Goal: Information Seeking & Learning: Learn about a topic

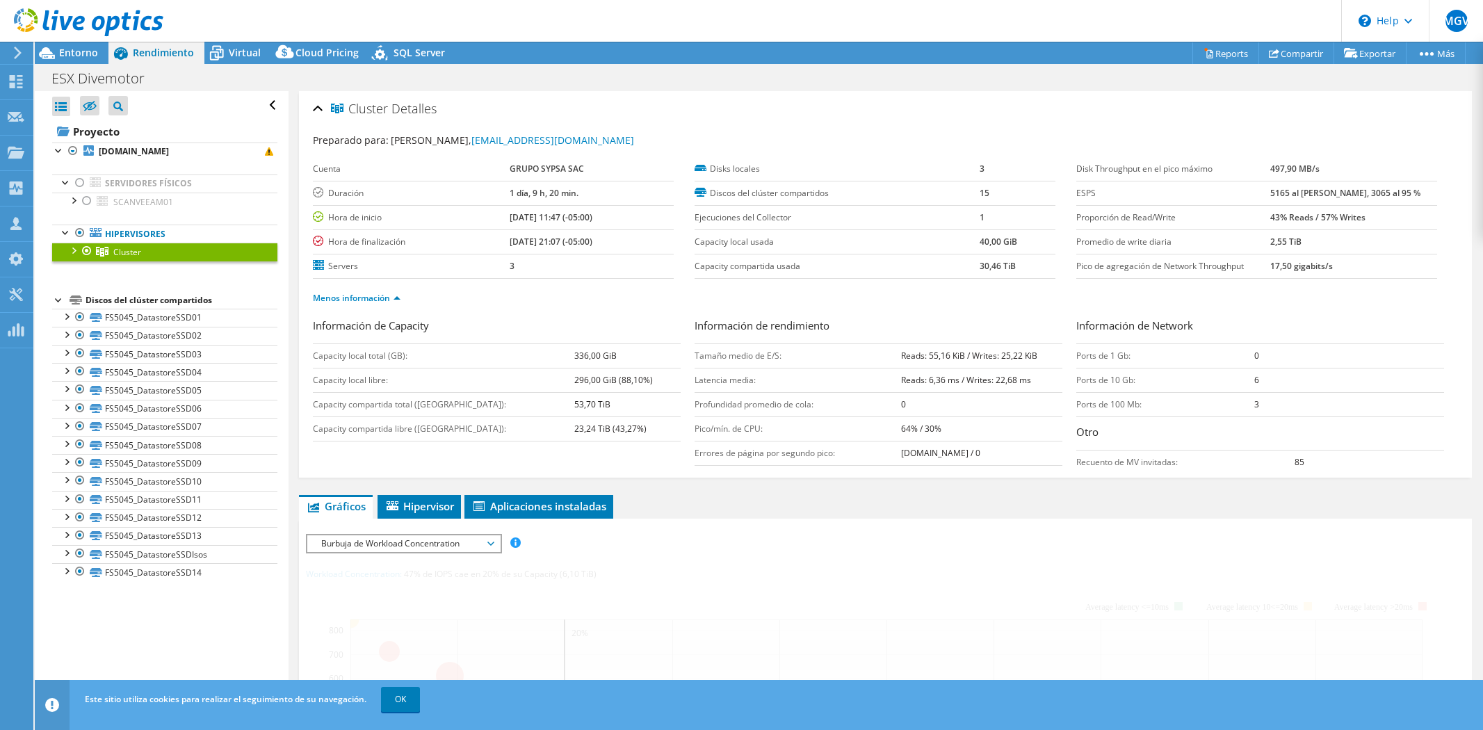
select select "USD"
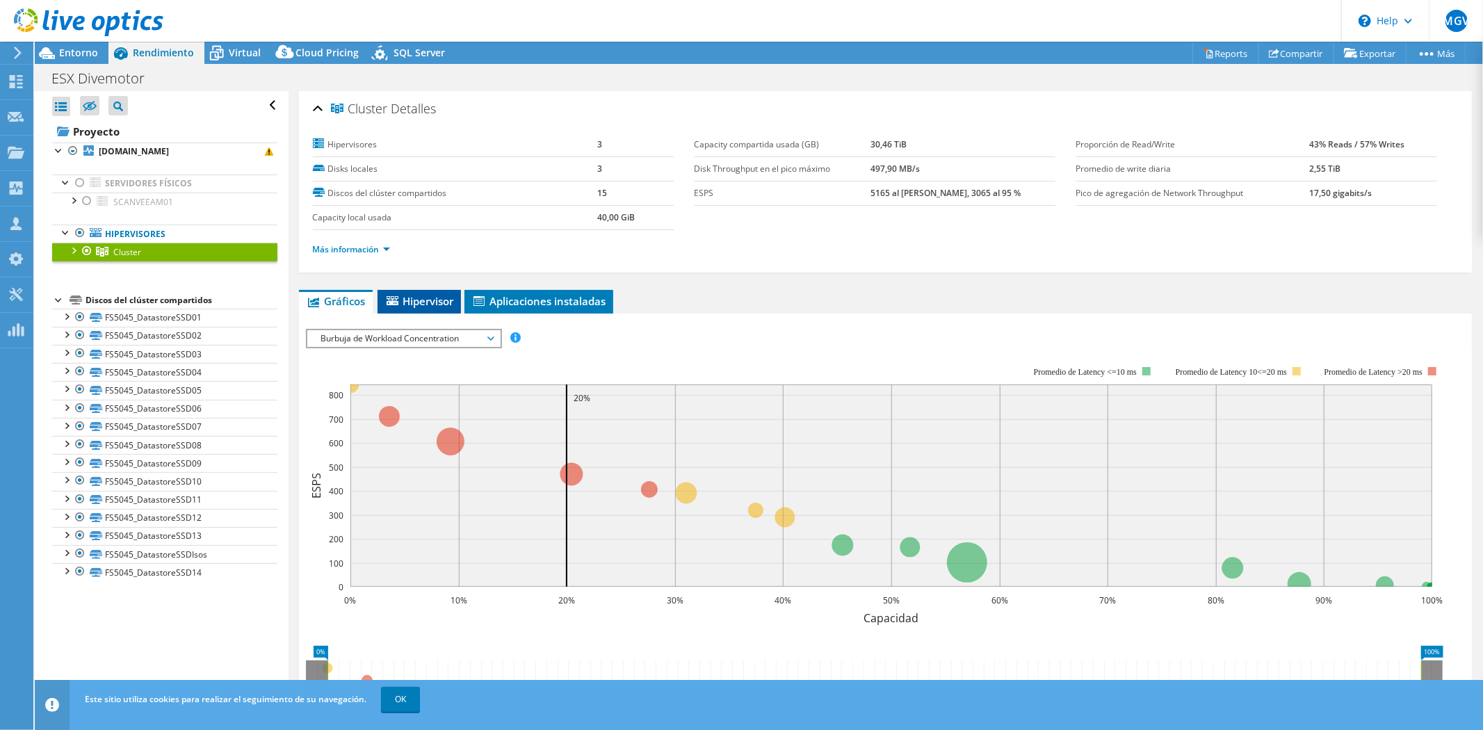
click at [410, 299] on span "Hipervisor" at bounding box center [420, 301] width 70 height 14
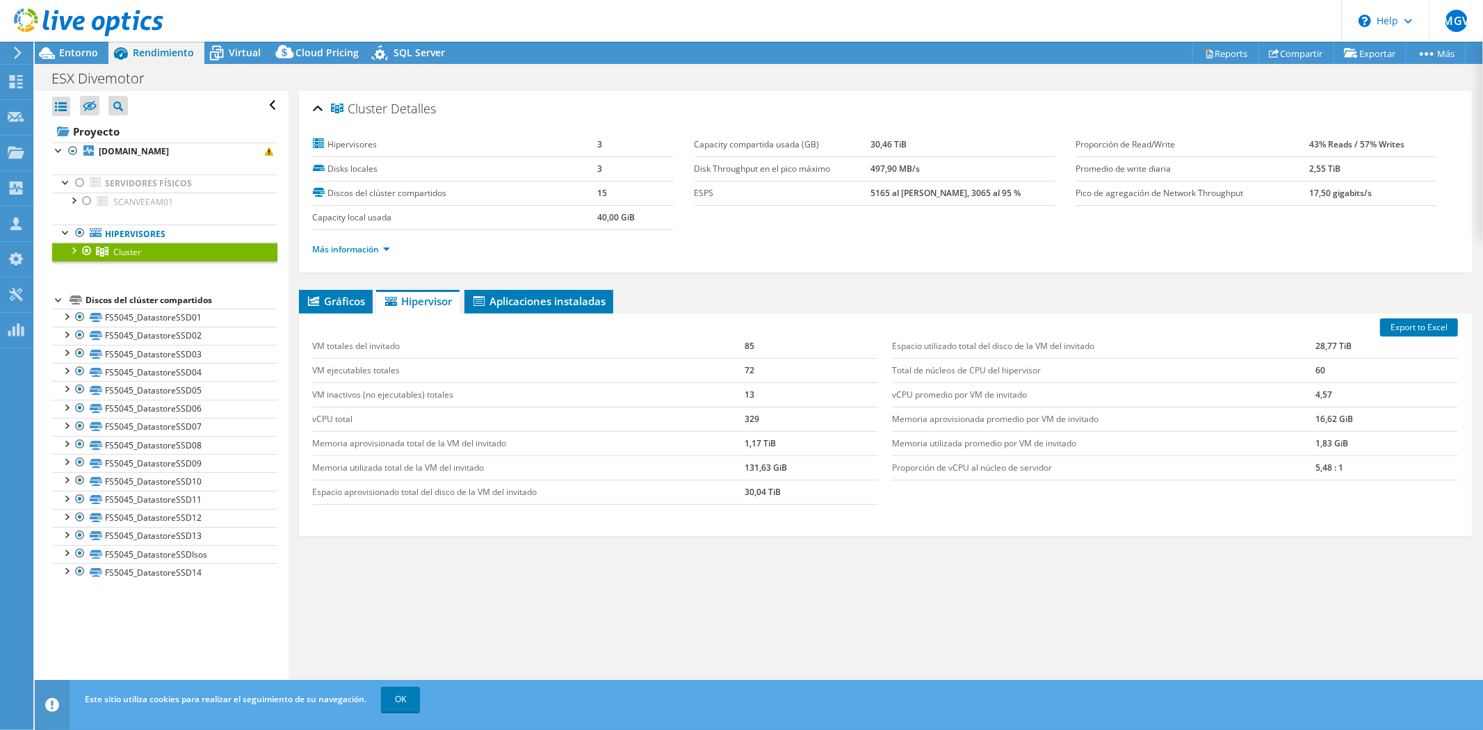
click at [75, 253] on div at bounding box center [73, 250] width 14 height 14
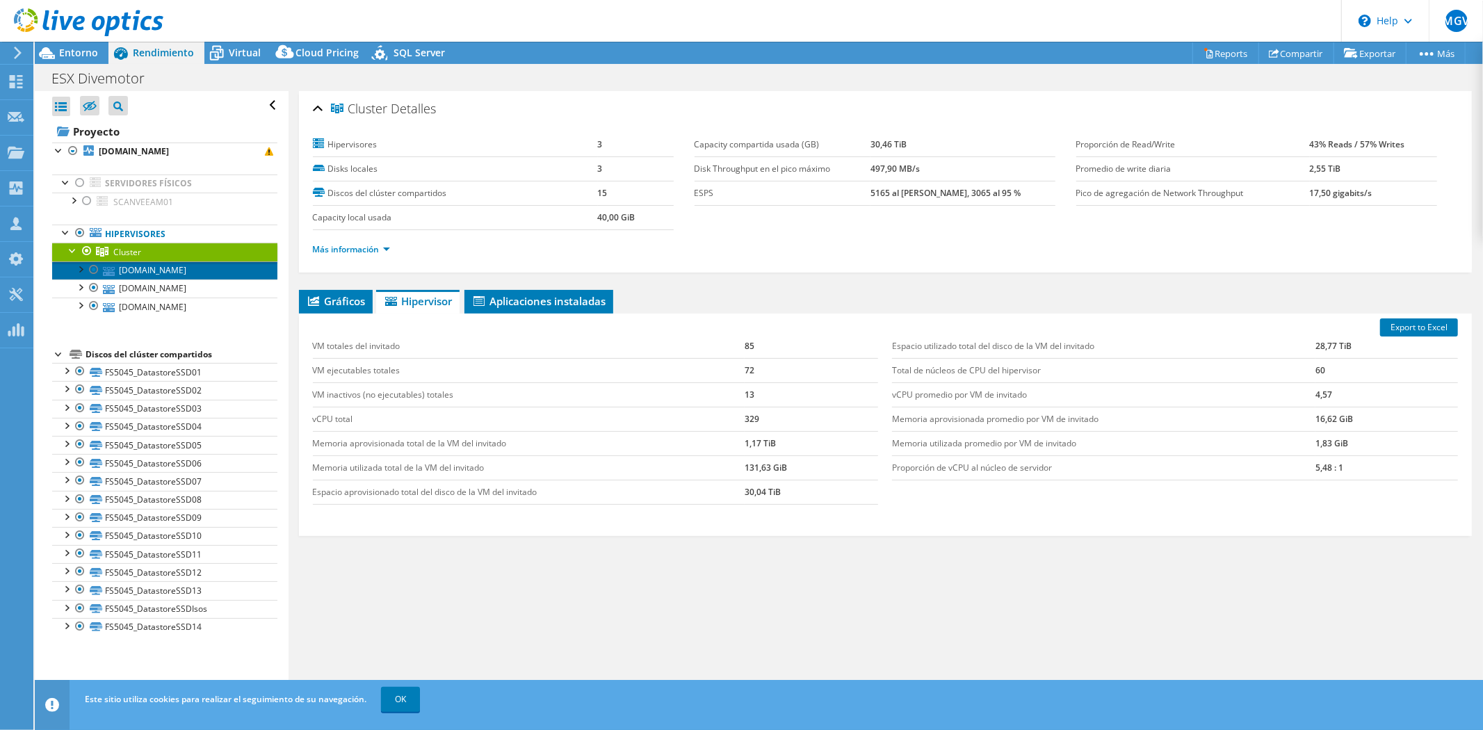
click at [211, 269] on link "esxi01p.grupokaufmann.com" at bounding box center [164, 270] width 225 height 18
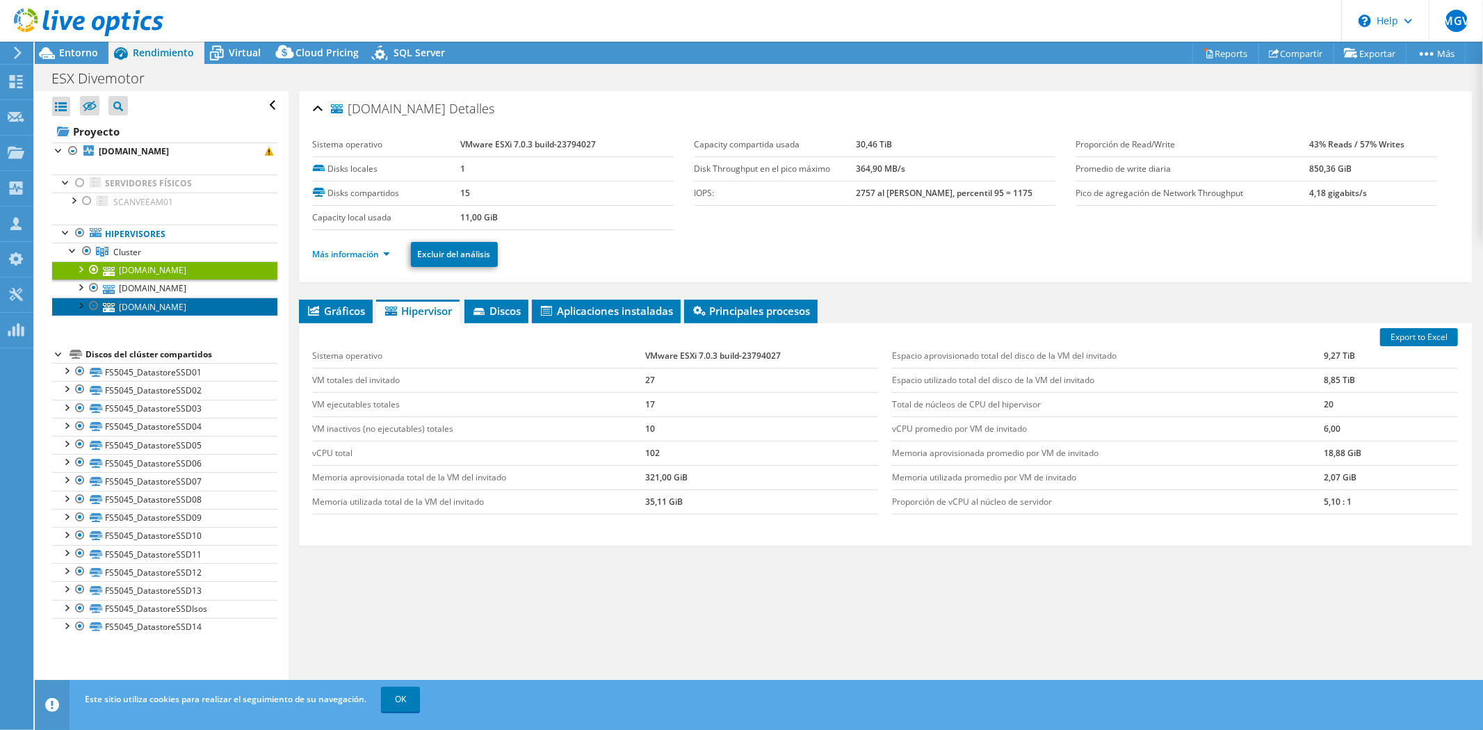
click at [198, 315] on link "[DOMAIN_NAME]" at bounding box center [164, 307] width 225 height 18
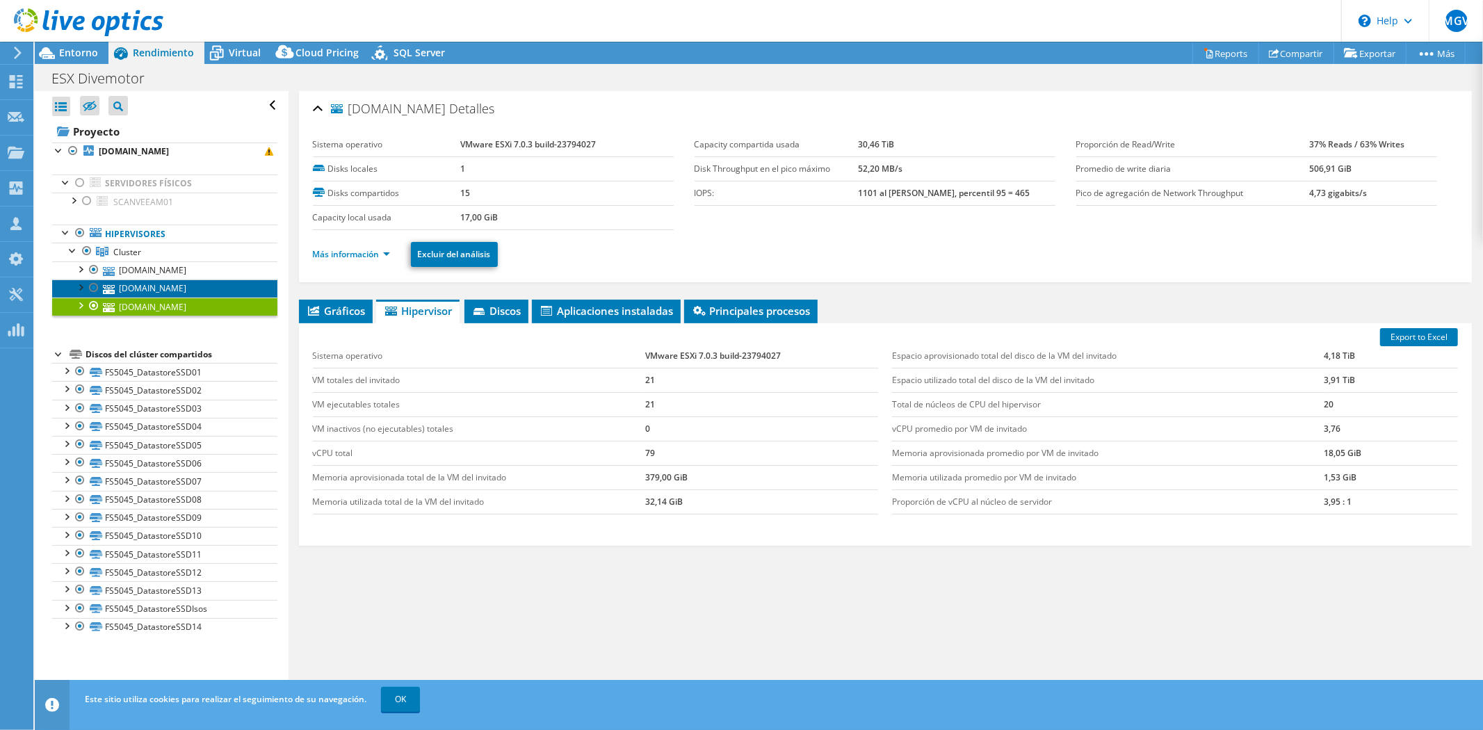
drag, startPoint x: 167, startPoint y: 296, endPoint x: 174, endPoint y: 297, distance: 7.1
click at [167, 296] on link "[DOMAIN_NAME]" at bounding box center [164, 289] width 225 height 18
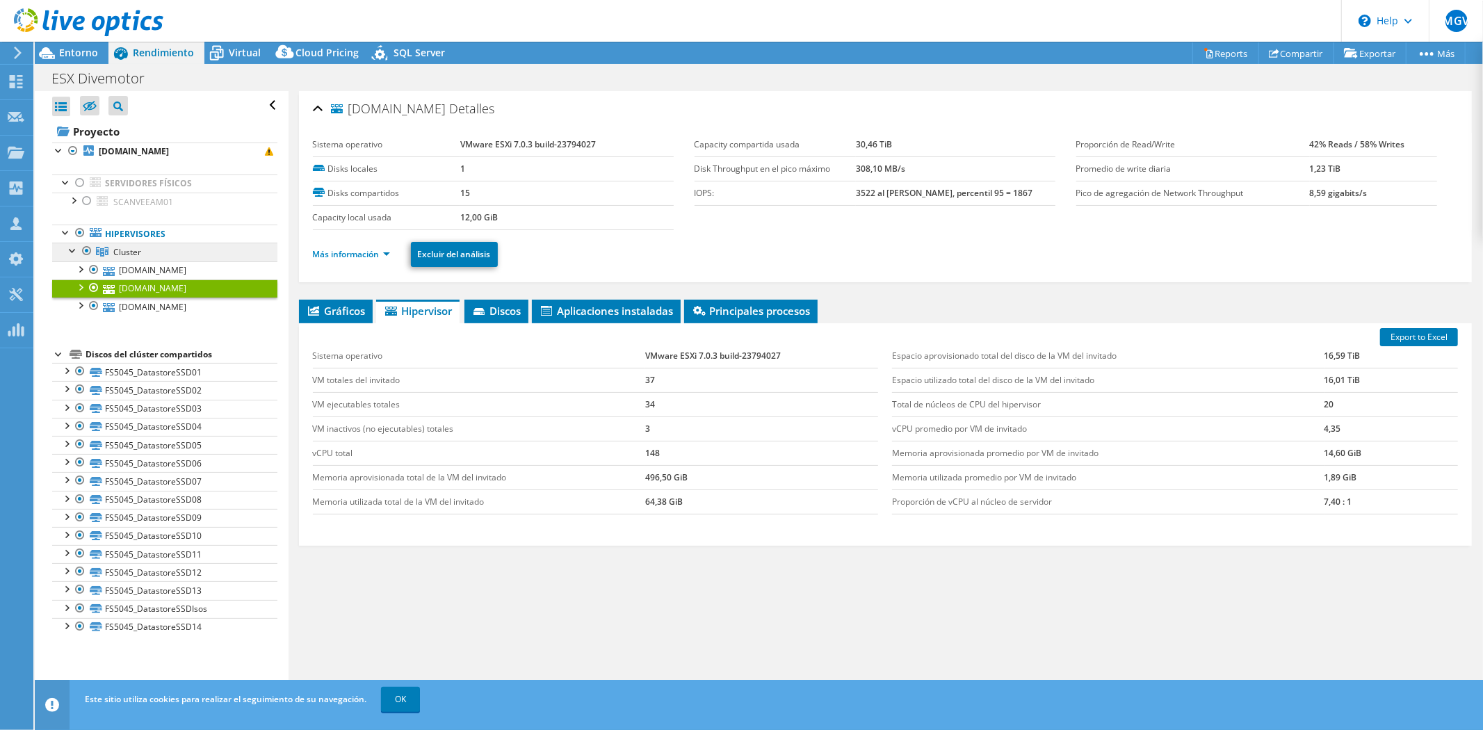
click at [164, 252] on link "Cluster" at bounding box center [164, 252] width 225 height 18
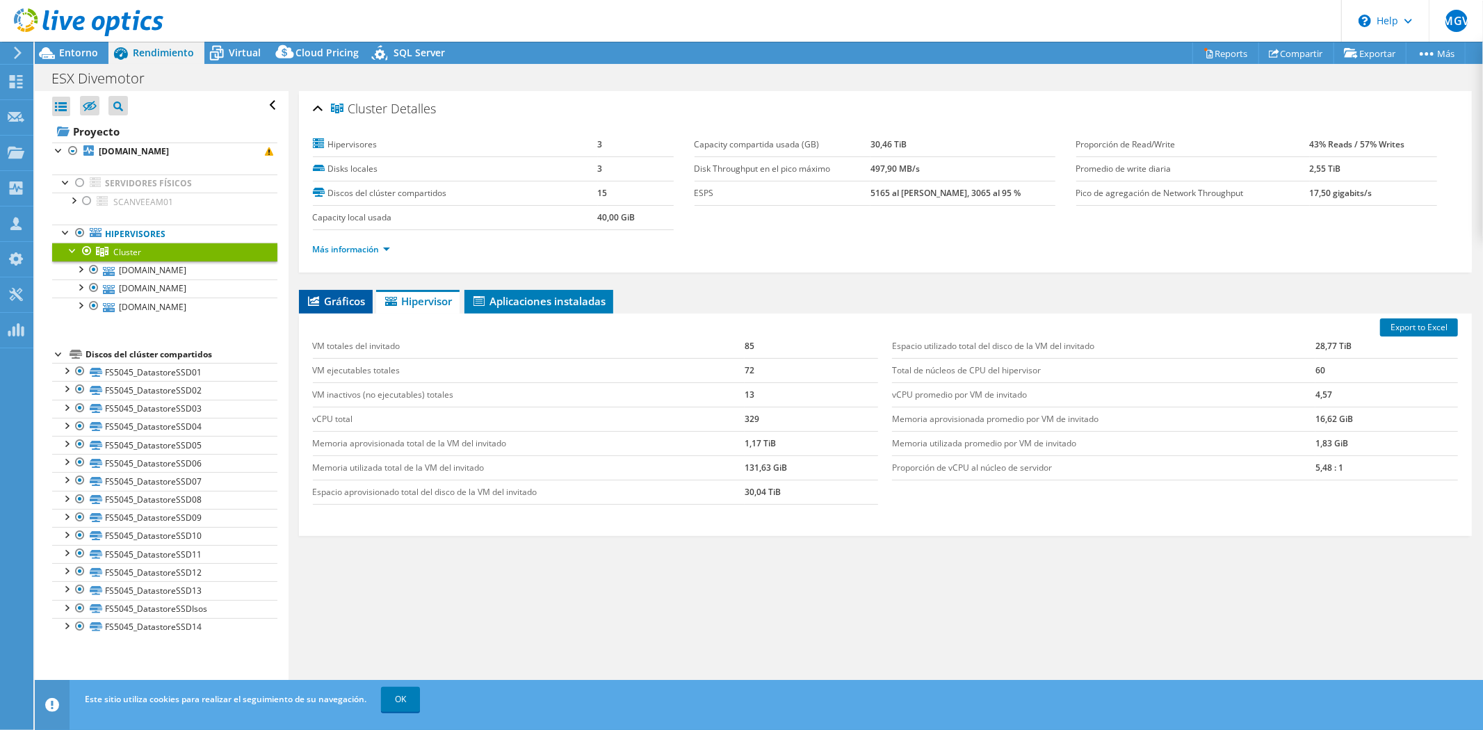
click at [341, 298] on span "Gráficos" at bounding box center [336, 301] width 60 height 14
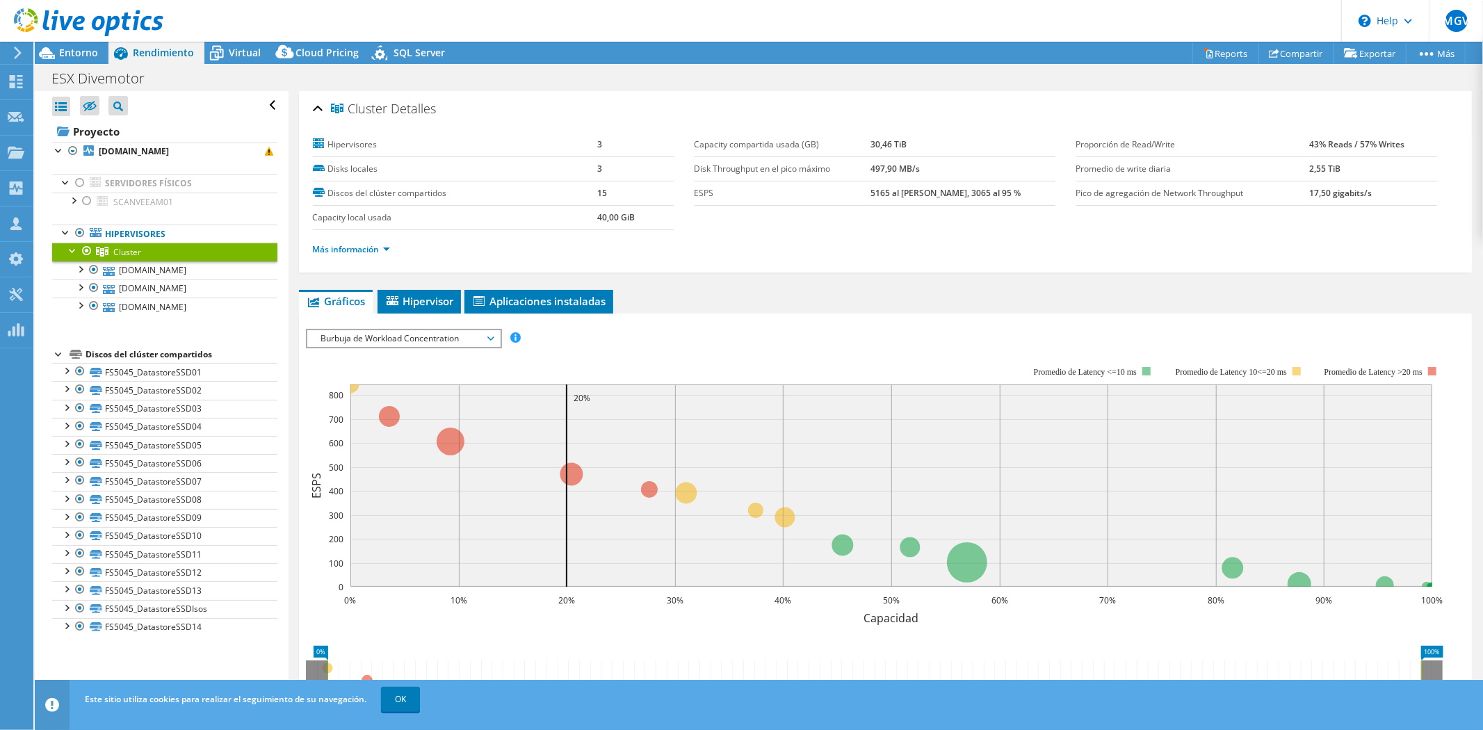
click at [432, 332] on span "Burbuja de Workload Concentration" at bounding box center [403, 338] width 179 height 17
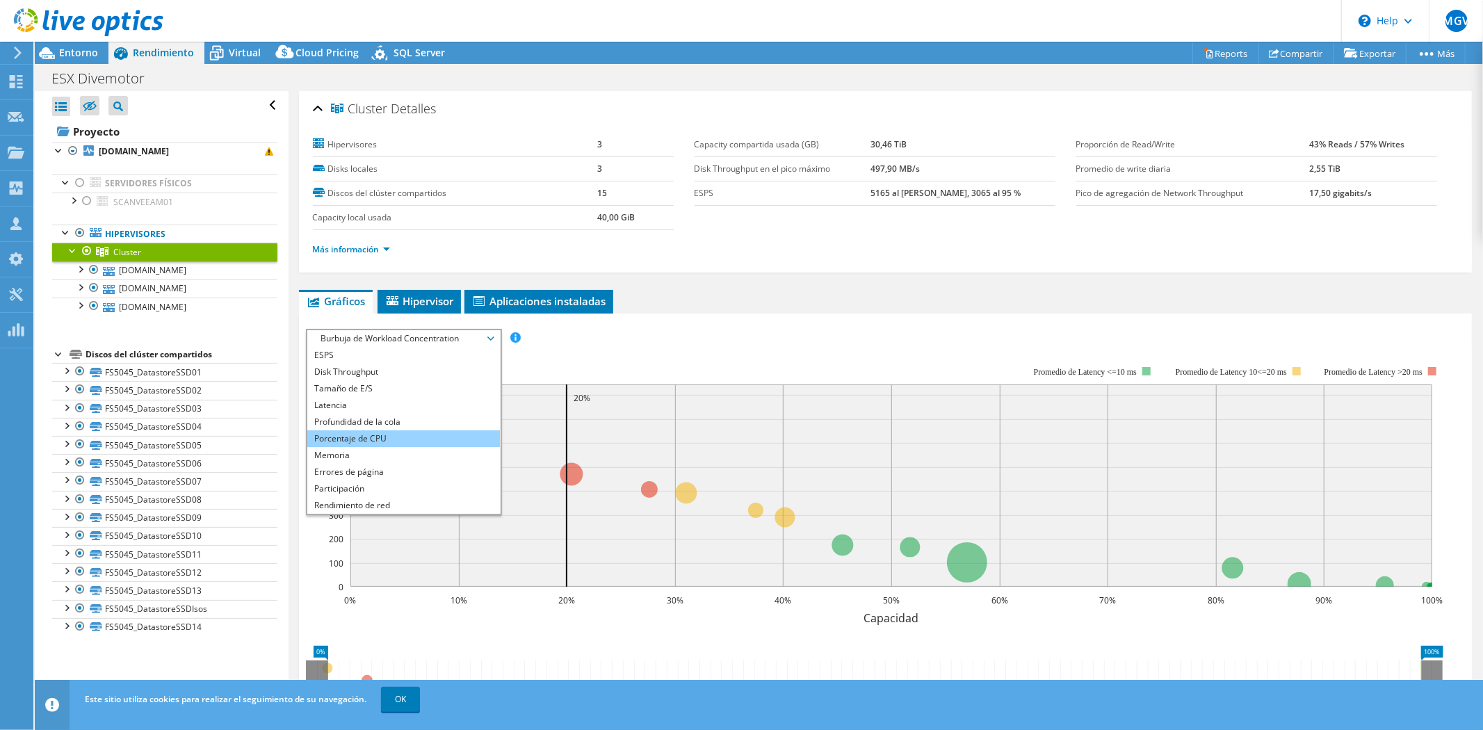
click at [395, 437] on li "Porcentaje de CPU" at bounding box center [403, 438] width 193 height 17
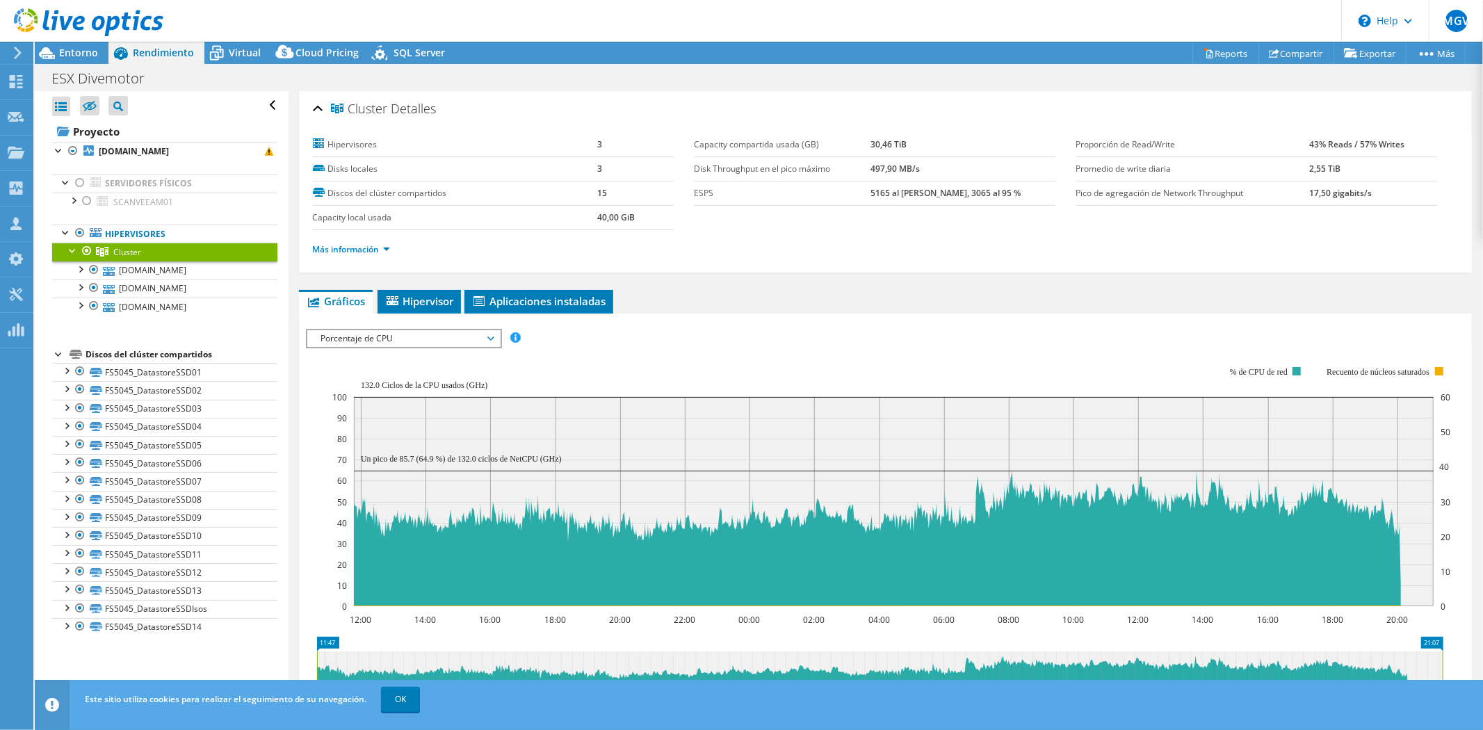
click at [376, 330] on span "Porcentaje de CPU" at bounding box center [403, 338] width 179 height 17
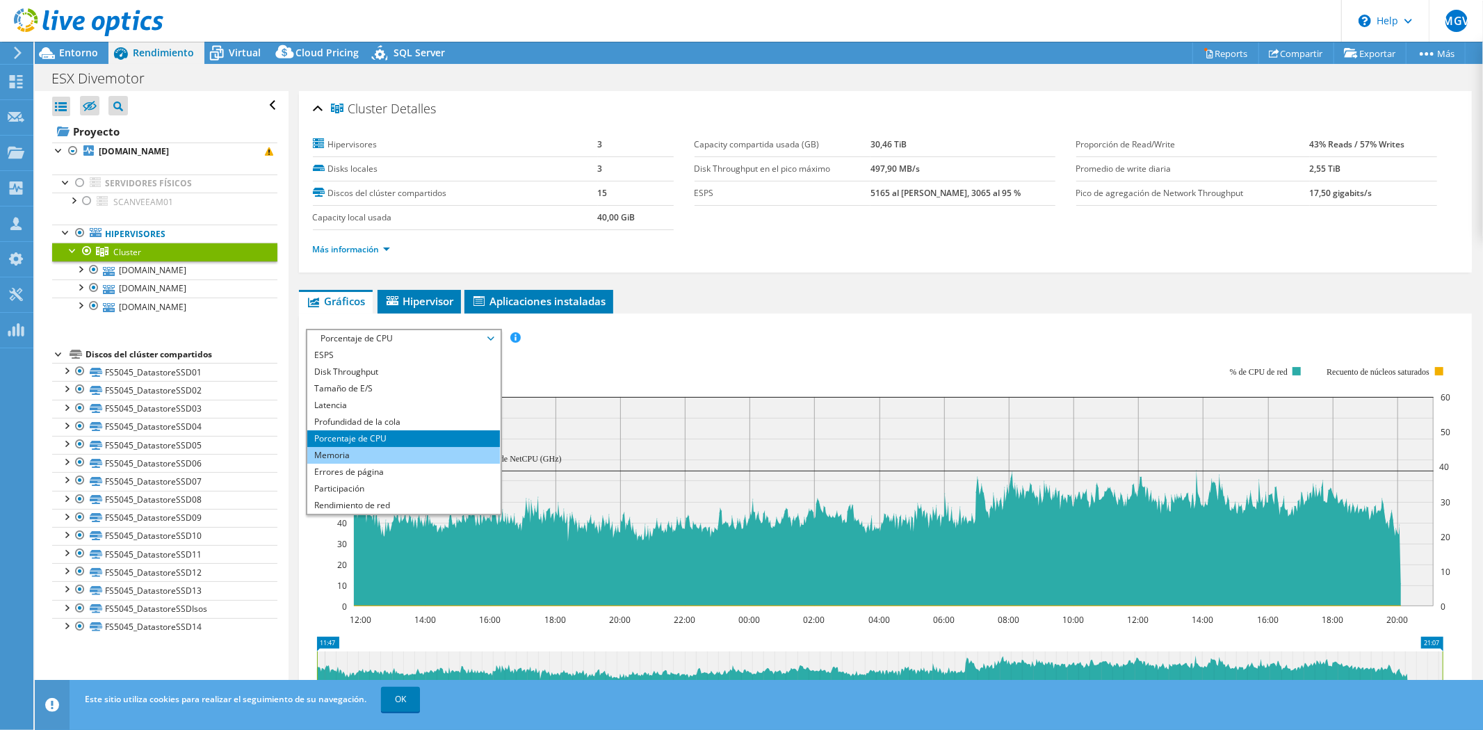
click at [376, 456] on li "Memoria" at bounding box center [403, 455] width 193 height 17
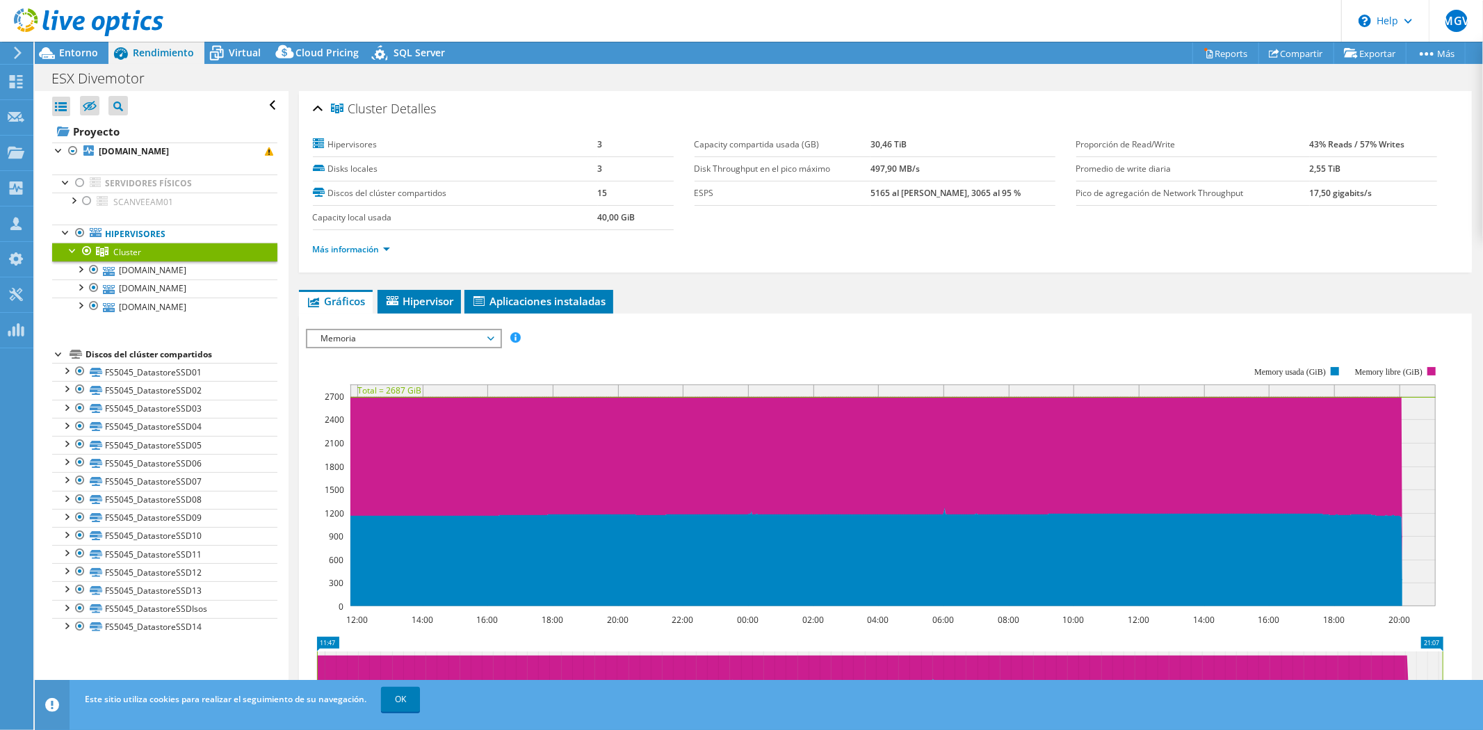
click at [441, 332] on span "Memoria" at bounding box center [403, 338] width 179 height 17
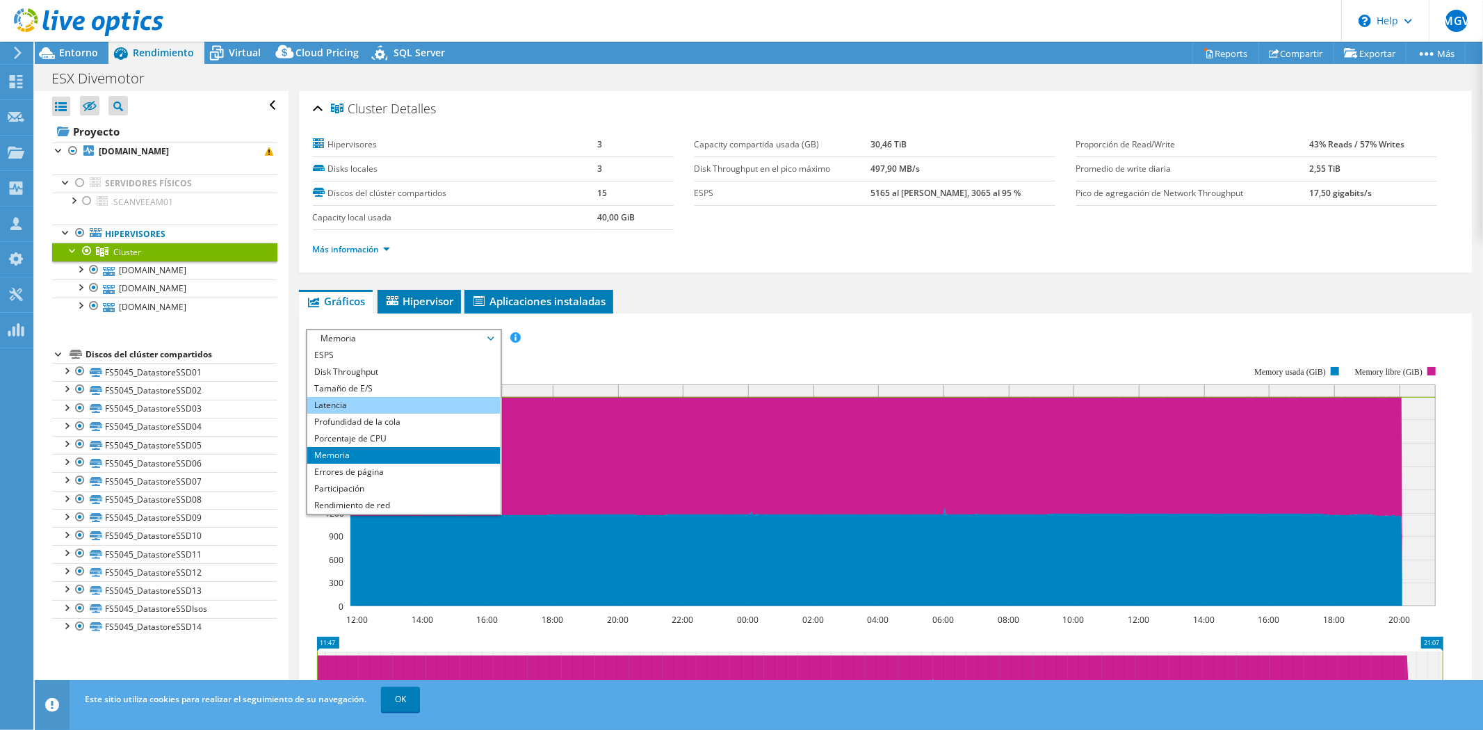
click at [377, 403] on li "Latencia" at bounding box center [403, 405] width 193 height 17
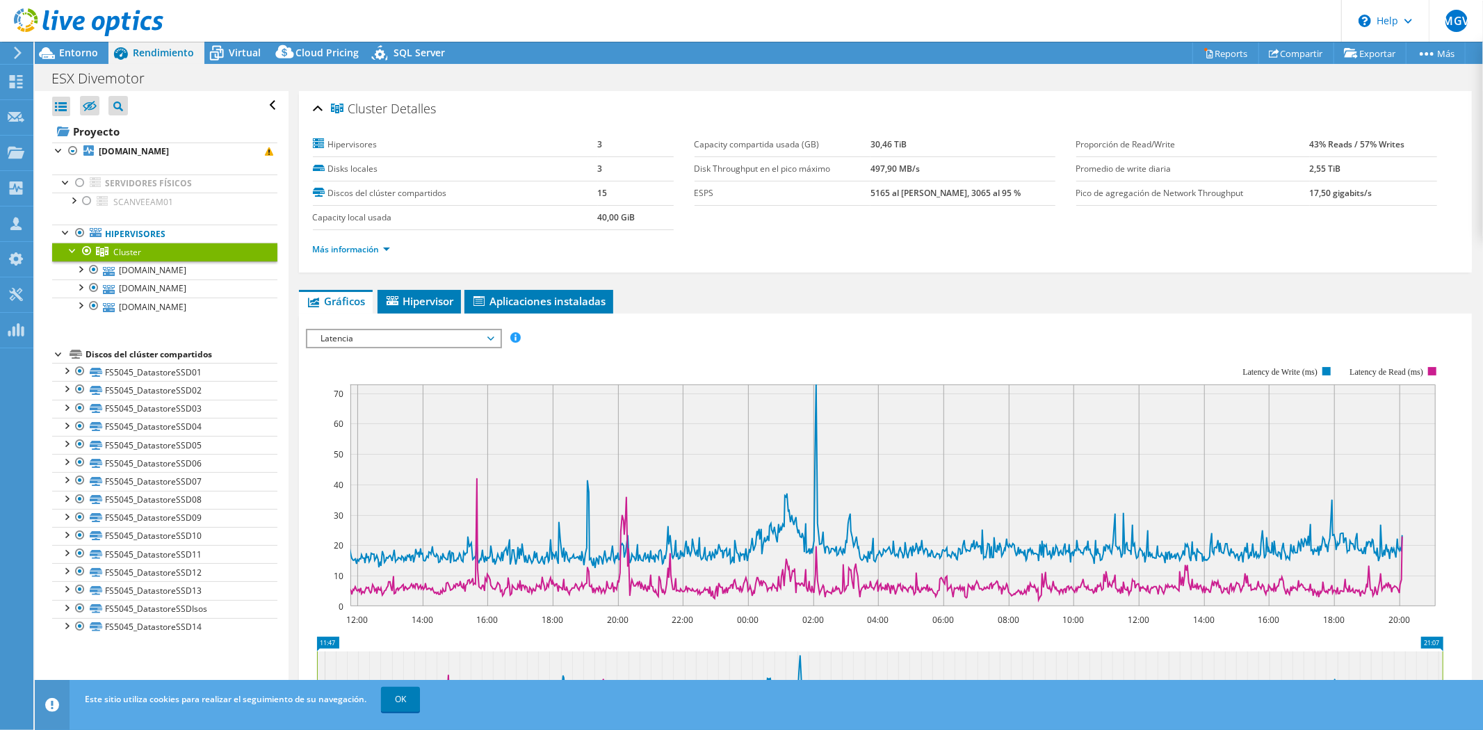
click at [451, 335] on span "Latencia" at bounding box center [403, 338] width 179 height 17
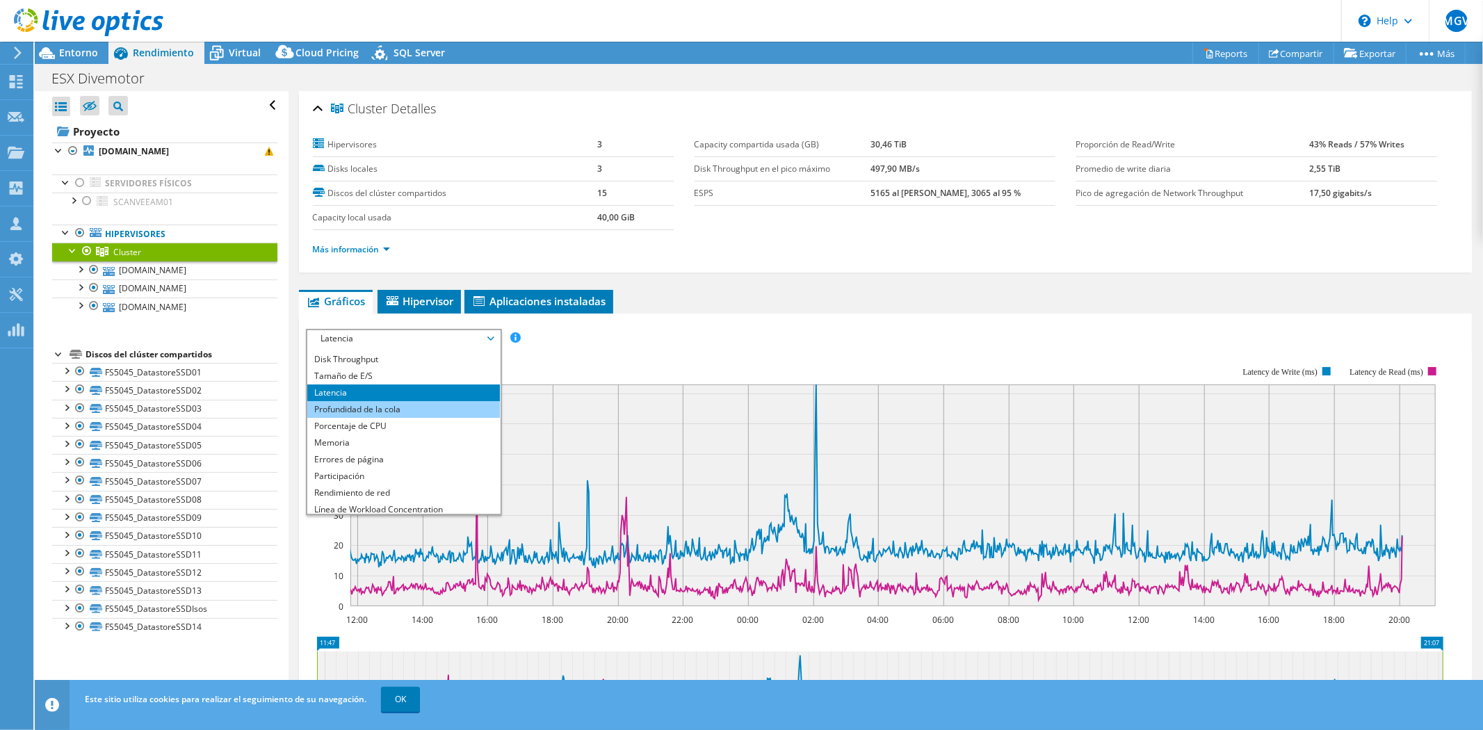
scroll to position [50, 0]
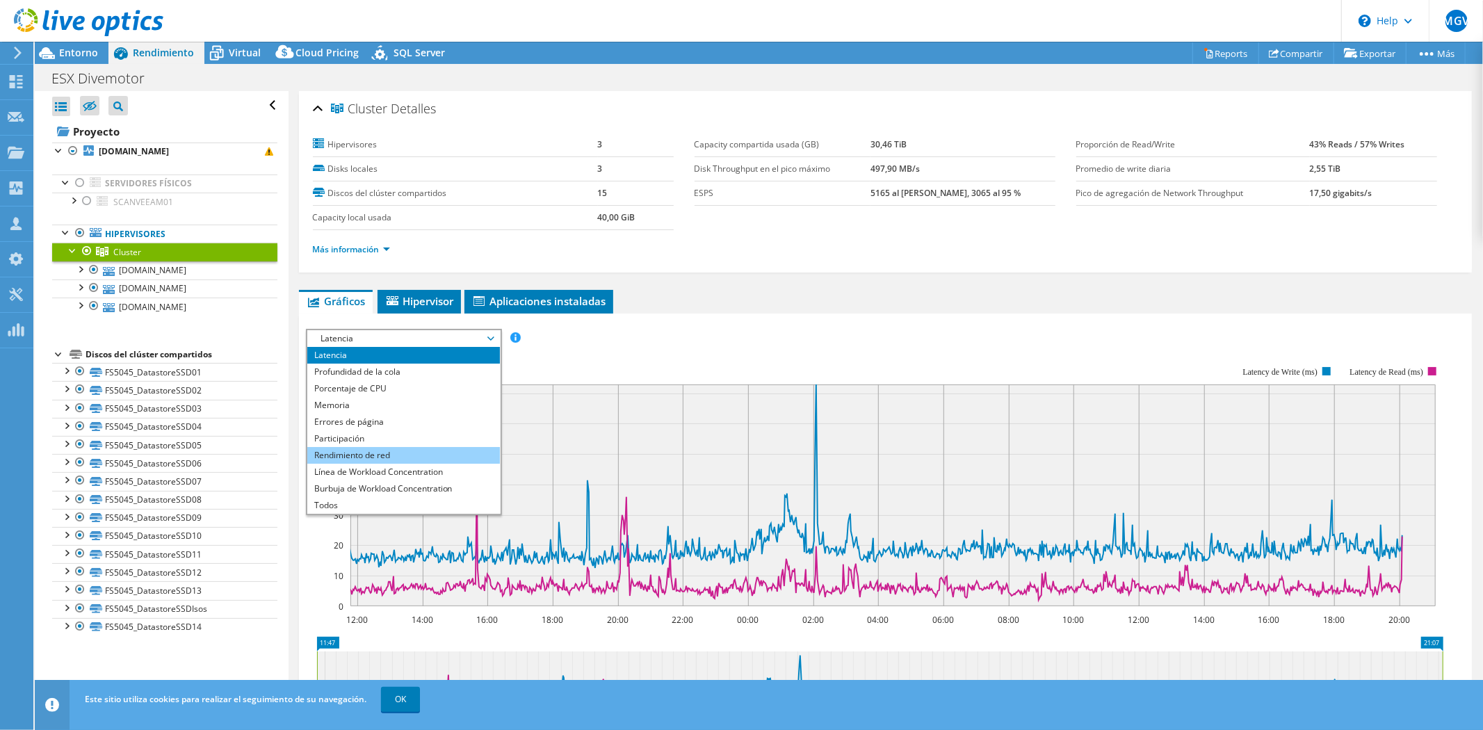
click at [393, 456] on li "Rendimiento de red" at bounding box center [403, 455] width 193 height 17
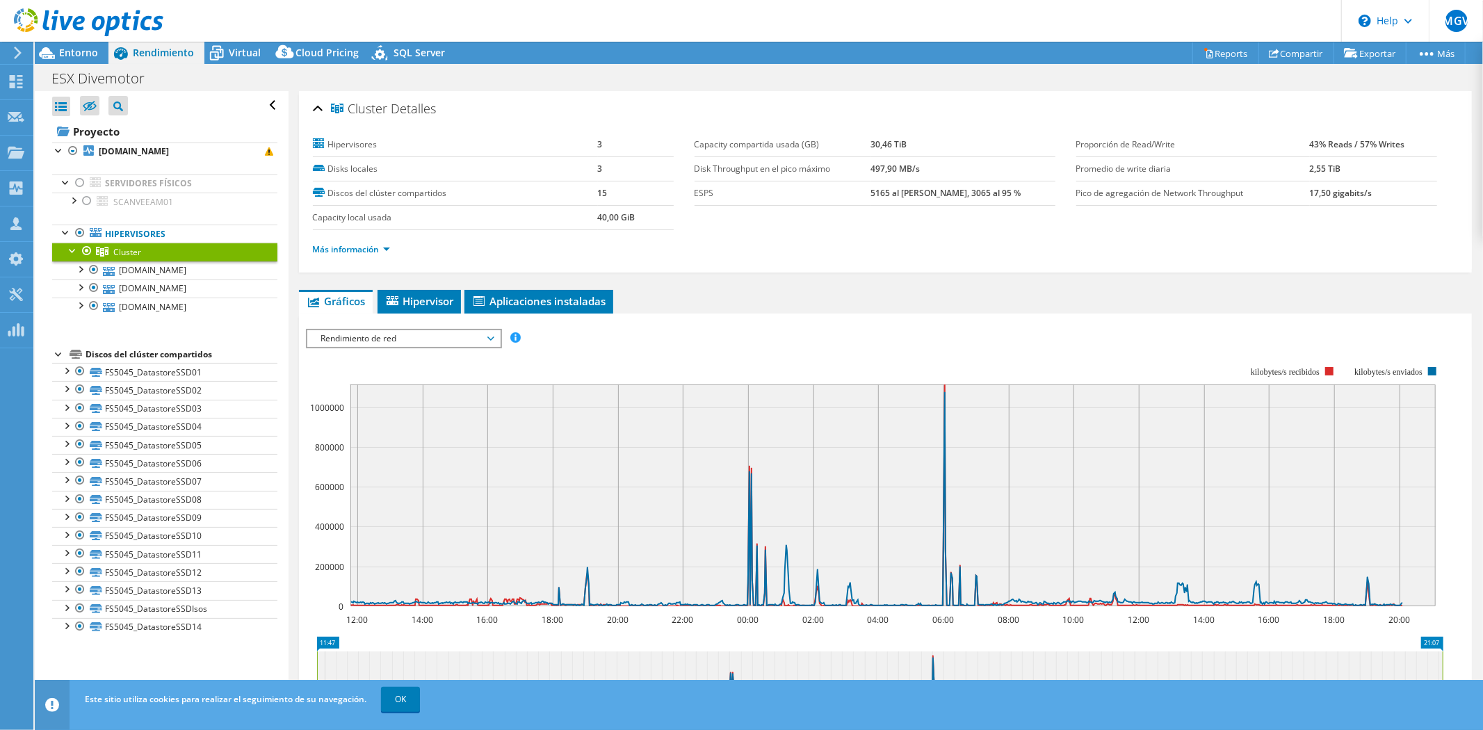
click at [458, 348] on rect at bounding box center [875, 487] width 1138 height 278
click at [460, 335] on span "Rendimiento de red" at bounding box center [403, 338] width 179 height 17
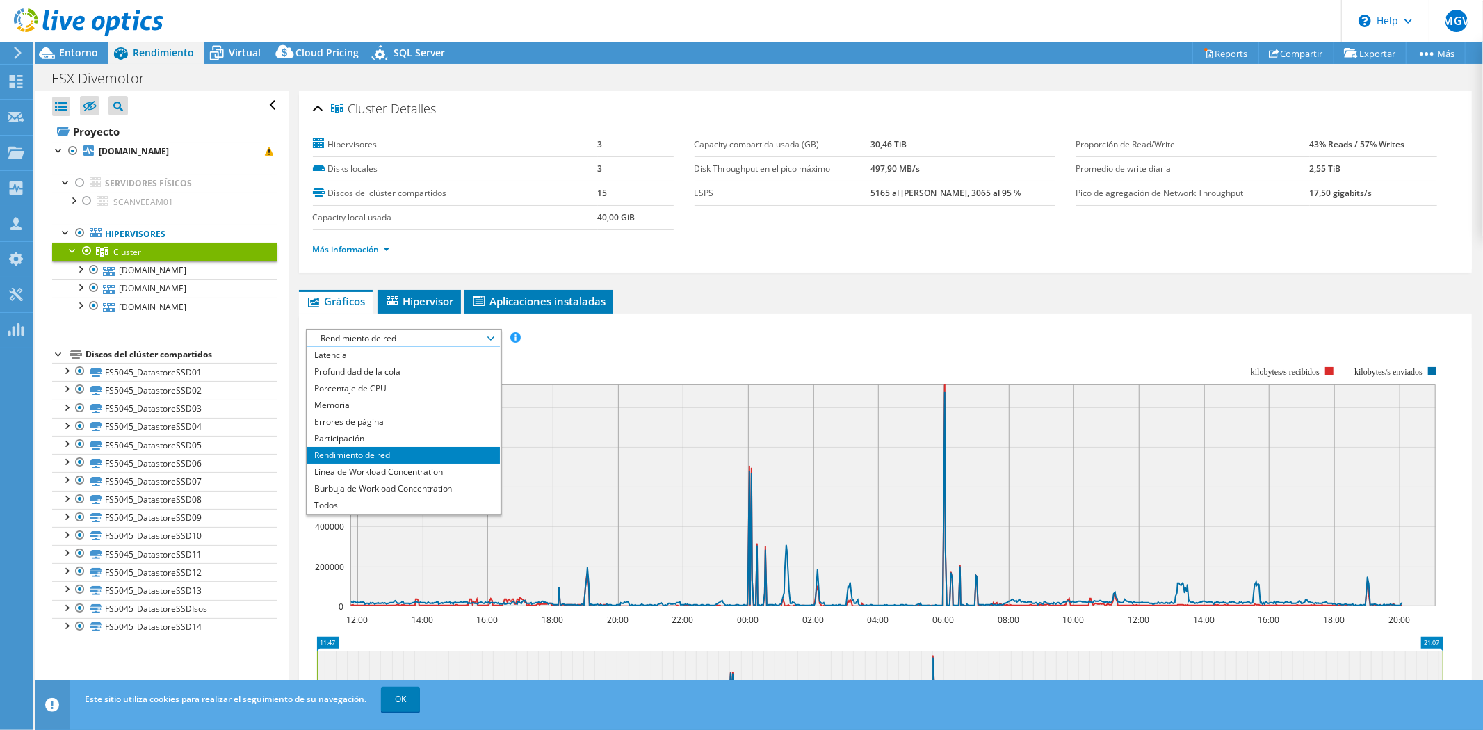
scroll to position [0, 0]
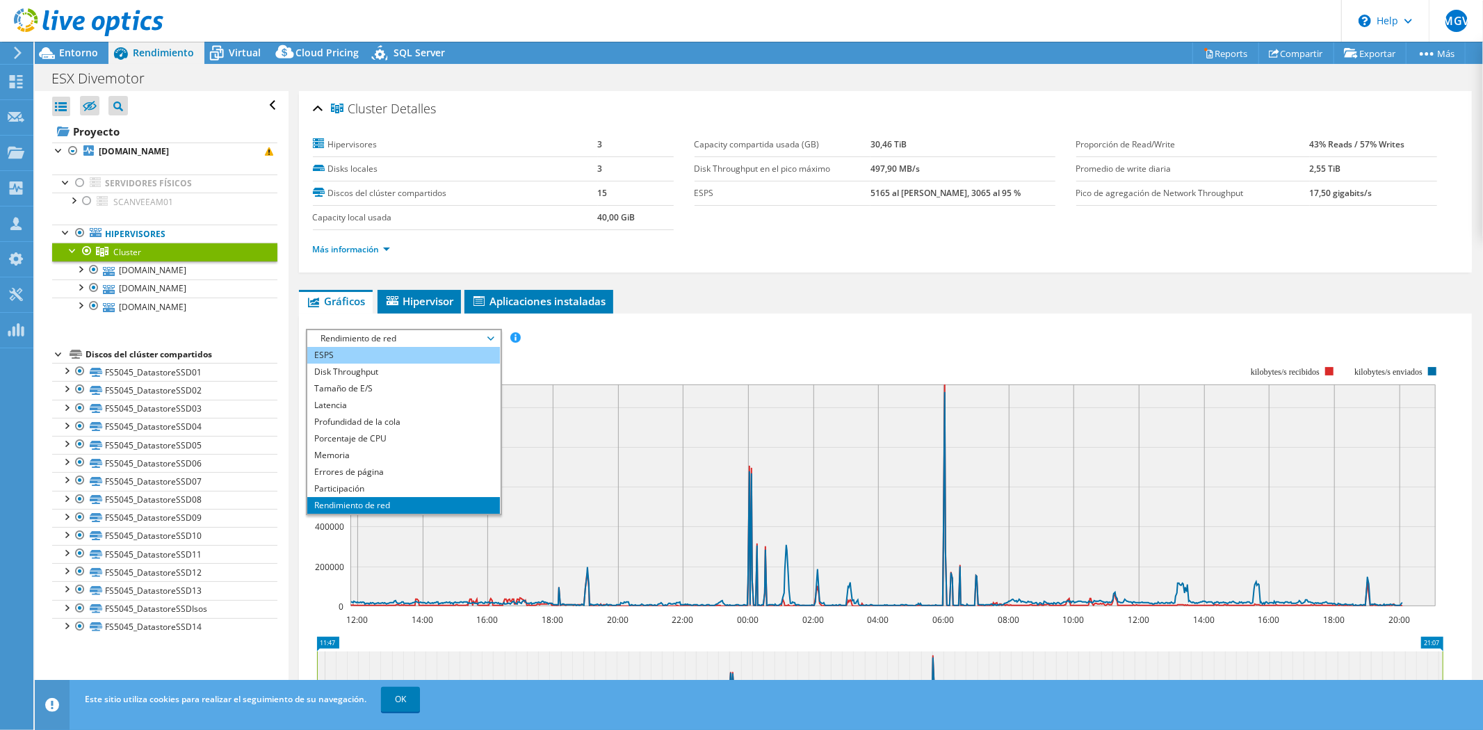
click at [367, 351] on li "ESPS" at bounding box center [403, 355] width 193 height 17
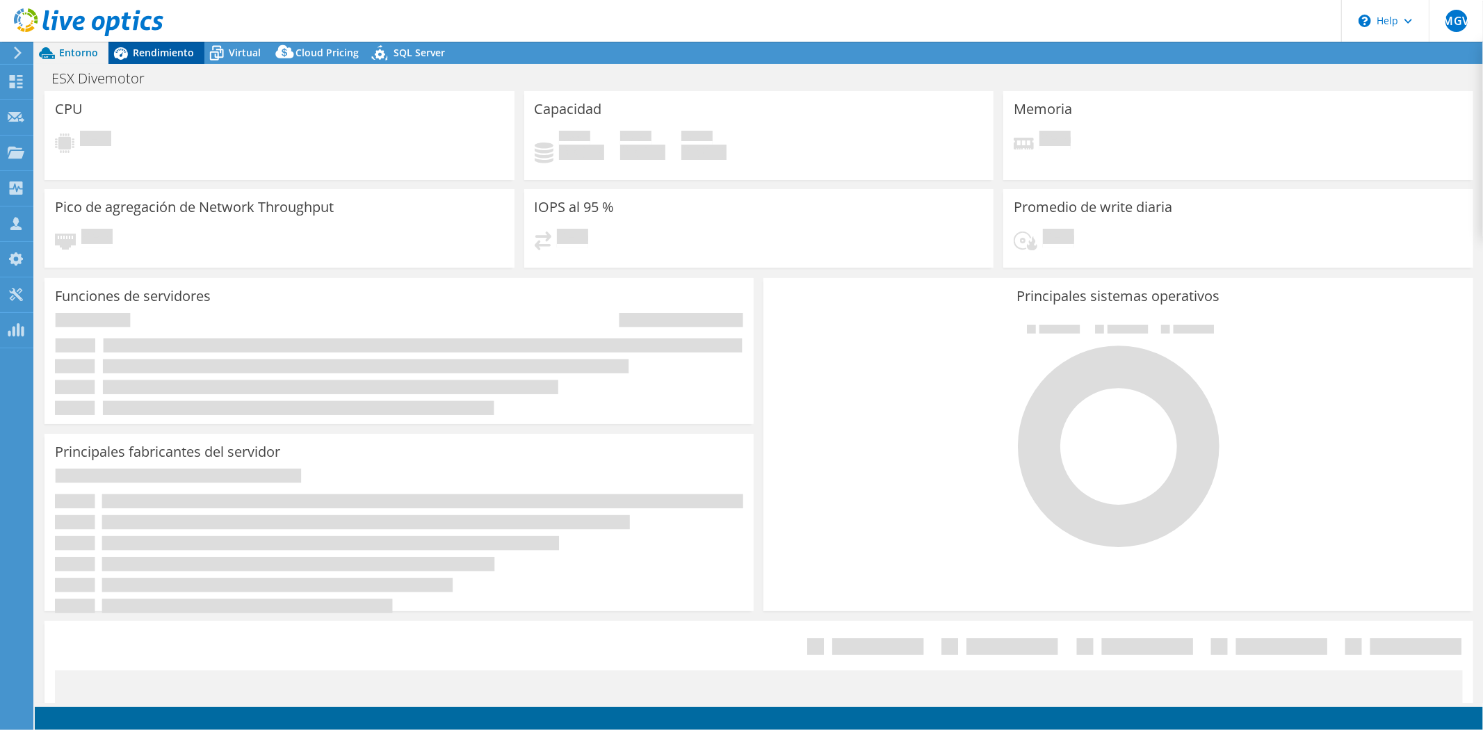
click at [154, 56] on span "Rendimiento" at bounding box center [163, 52] width 61 height 13
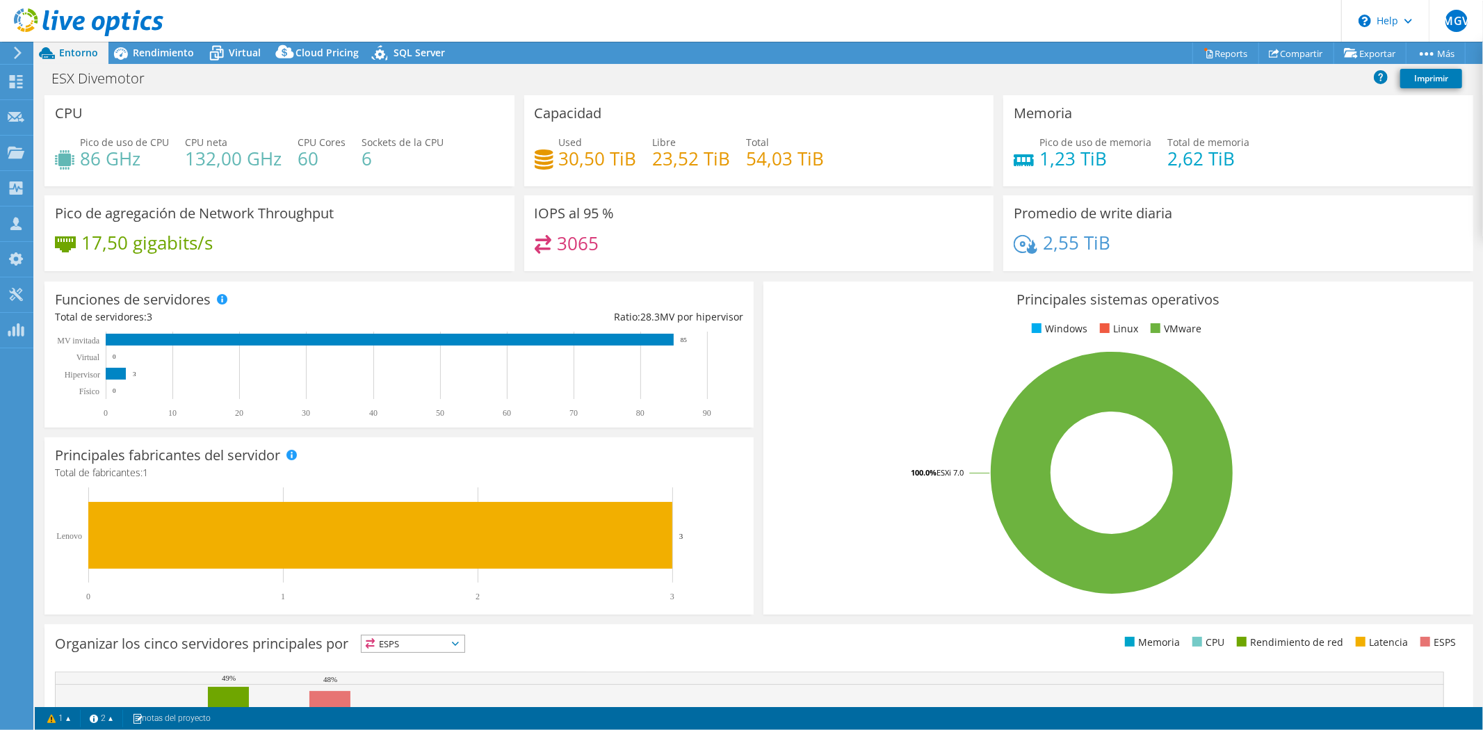
select select "USD"
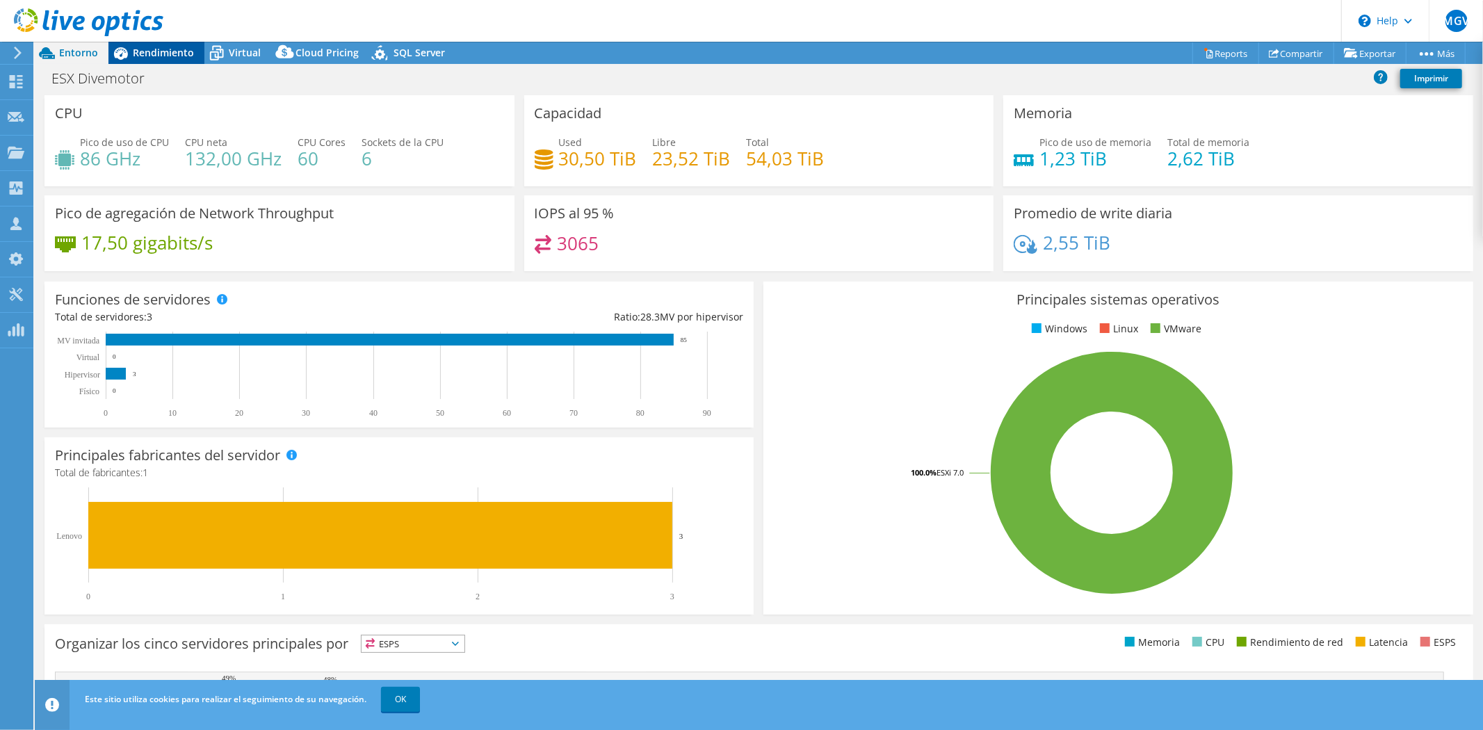
click at [172, 53] on span "Rendimiento" at bounding box center [163, 52] width 61 height 13
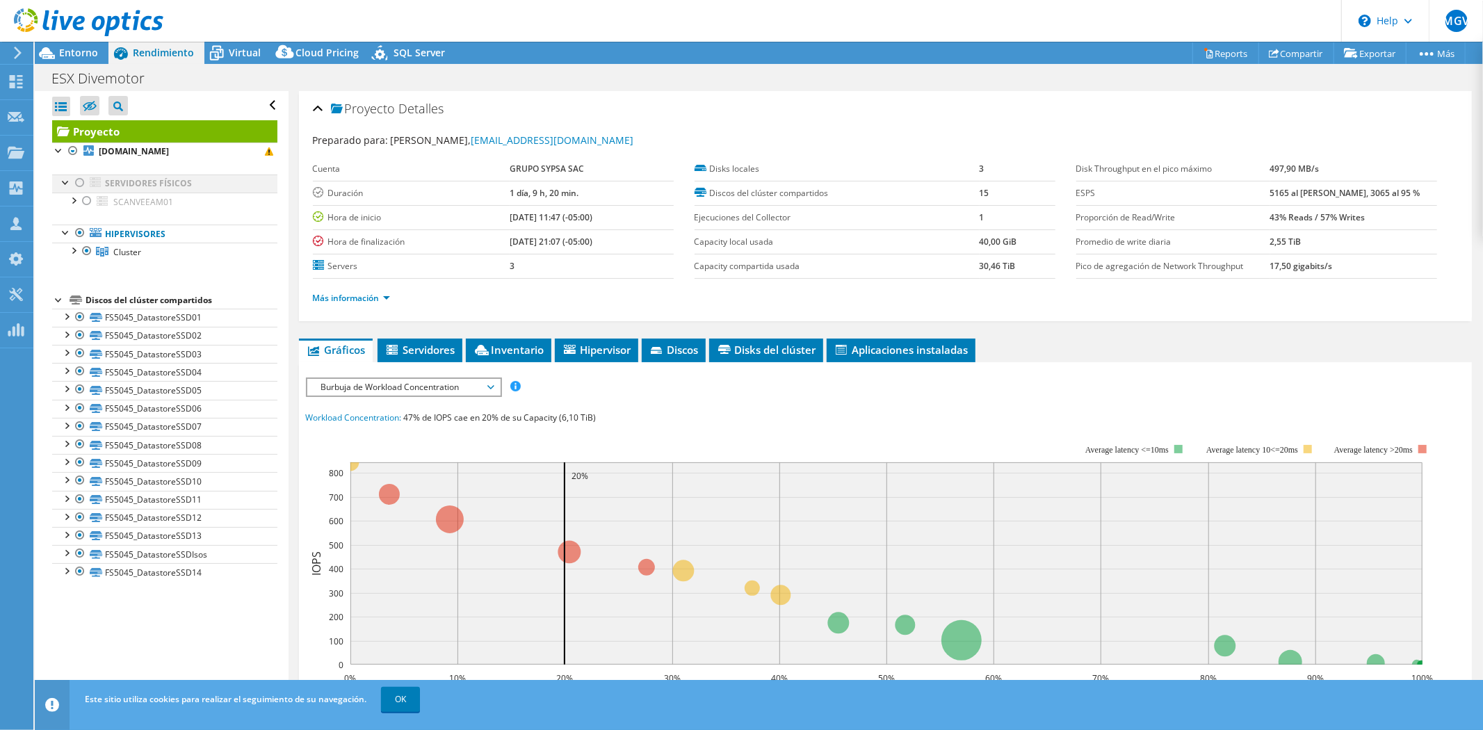
click at [81, 183] on div at bounding box center [80, 183] width 14 height 17
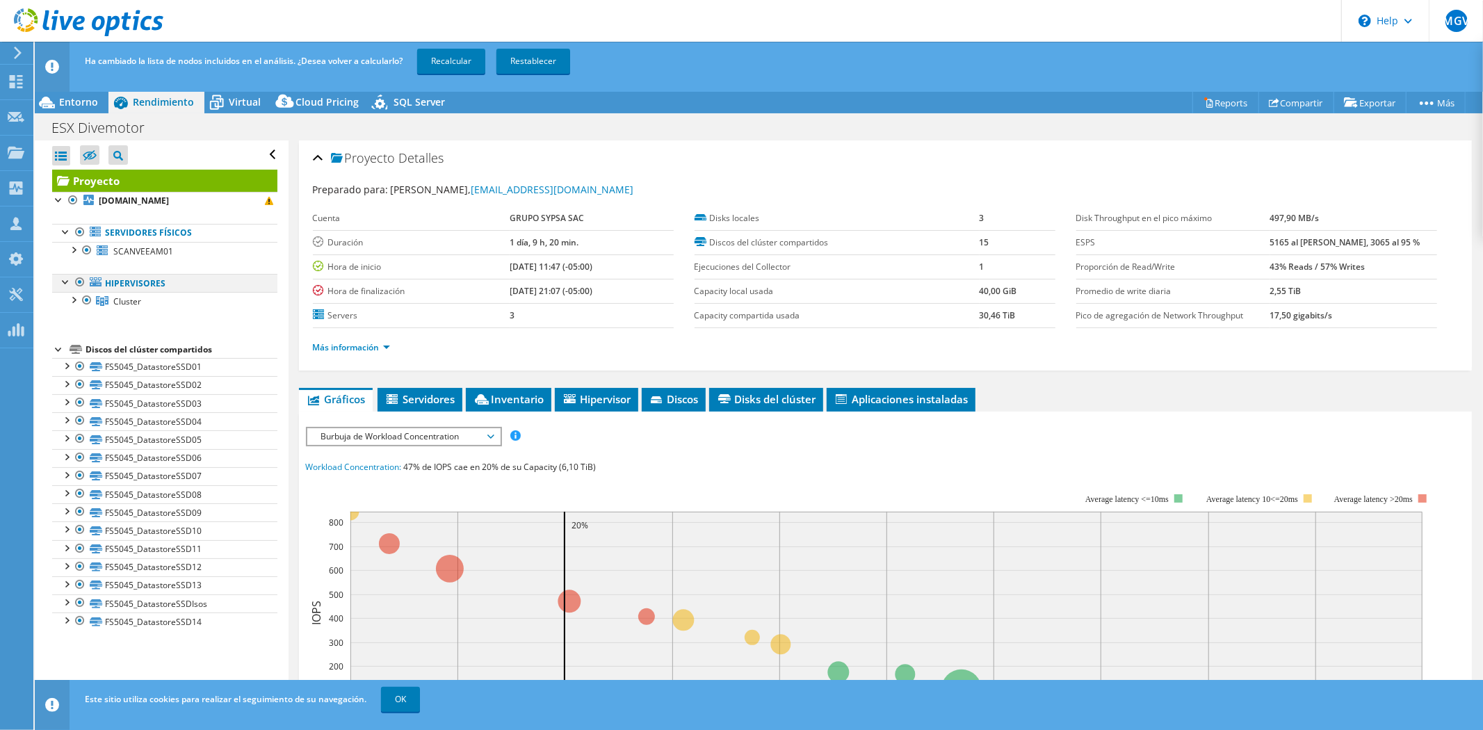
click at [81, 282] on div at bounding box center [80, 282] width 14 height 17
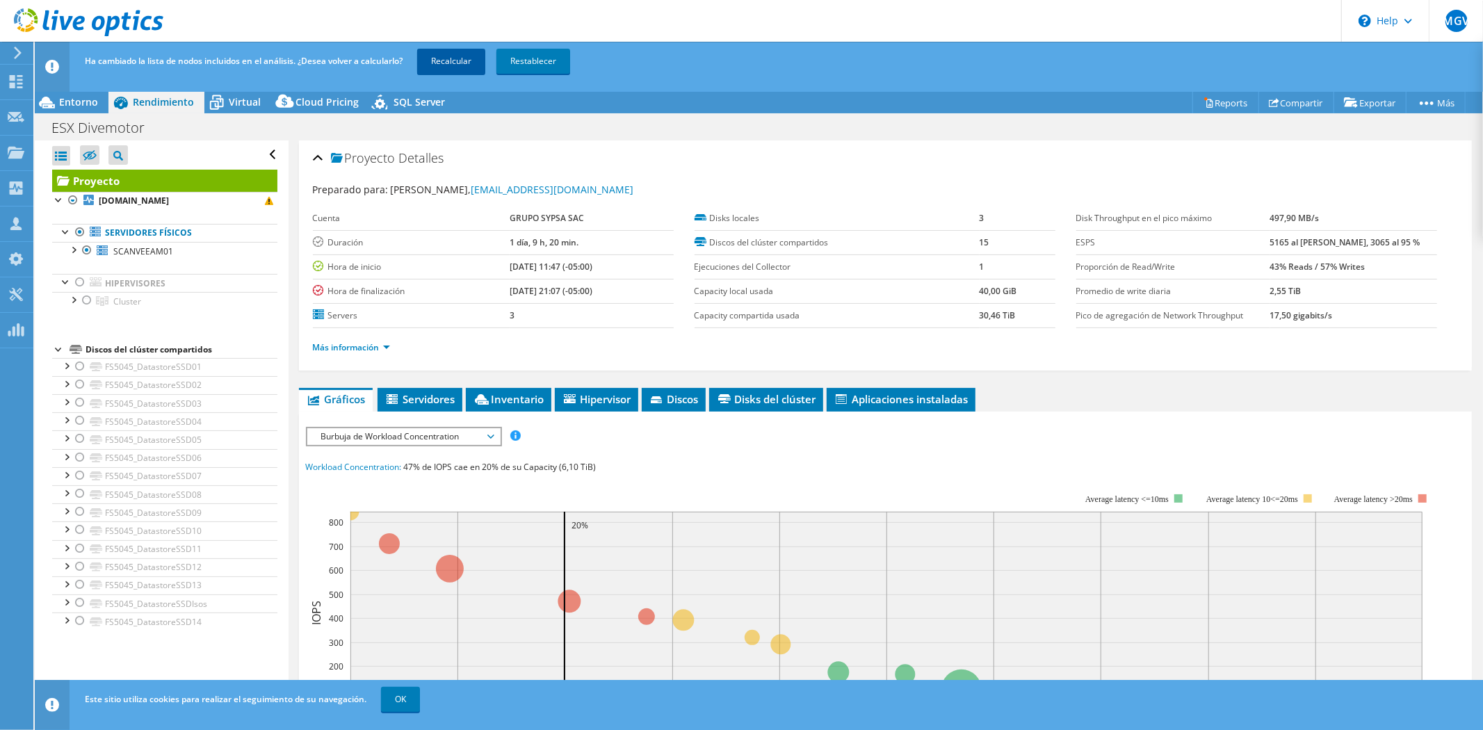
click at [462, 63] on link "Recalcular" at bounding box center [451, 61] width 68 height 25
click at [73, 97] on span "Entorno" at bounding box center [78, 101] width 39 height 13
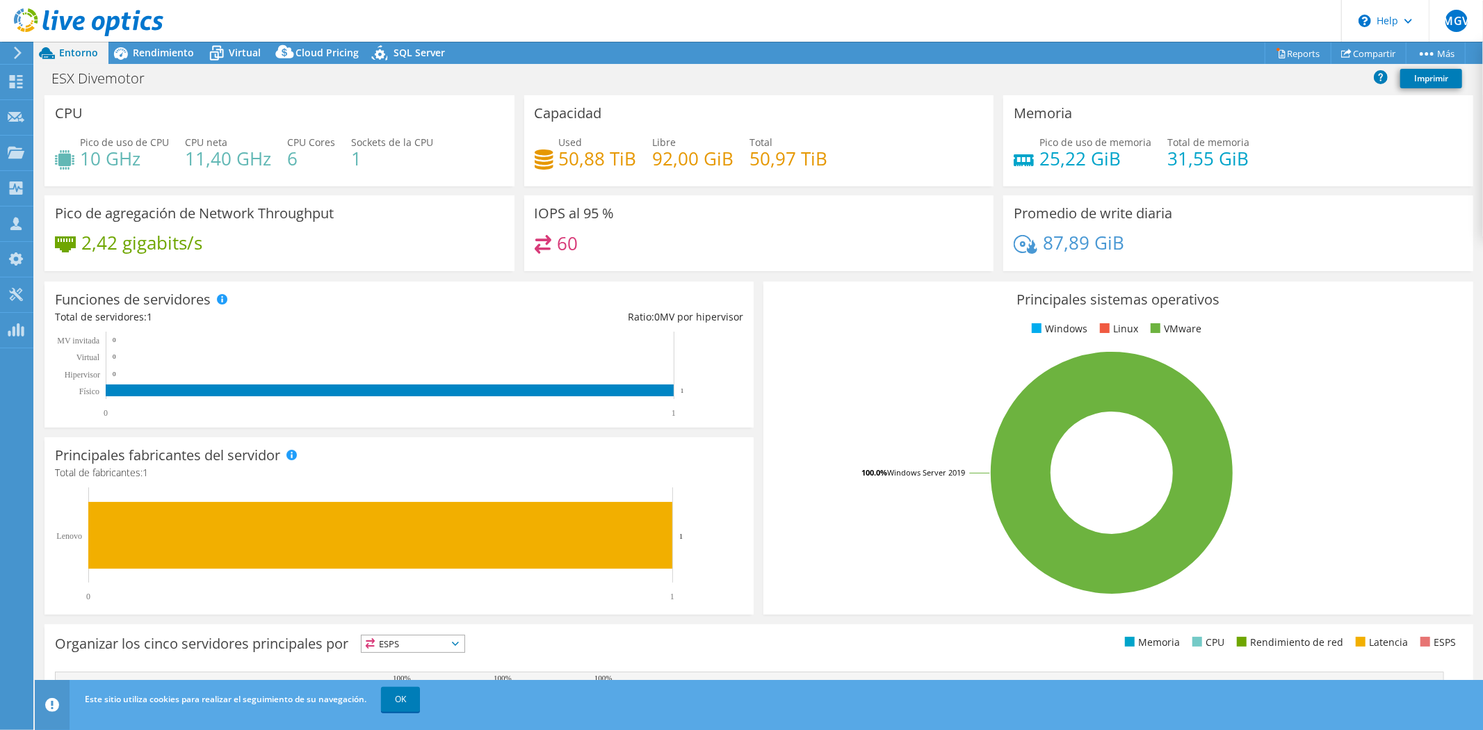
click at [844, 259] on div "60" at bounding box center [759, 250] width 449 height 30
click at [170, 50] on span "Rendimiento" at bounding box center [163, 52] width 61 height 13
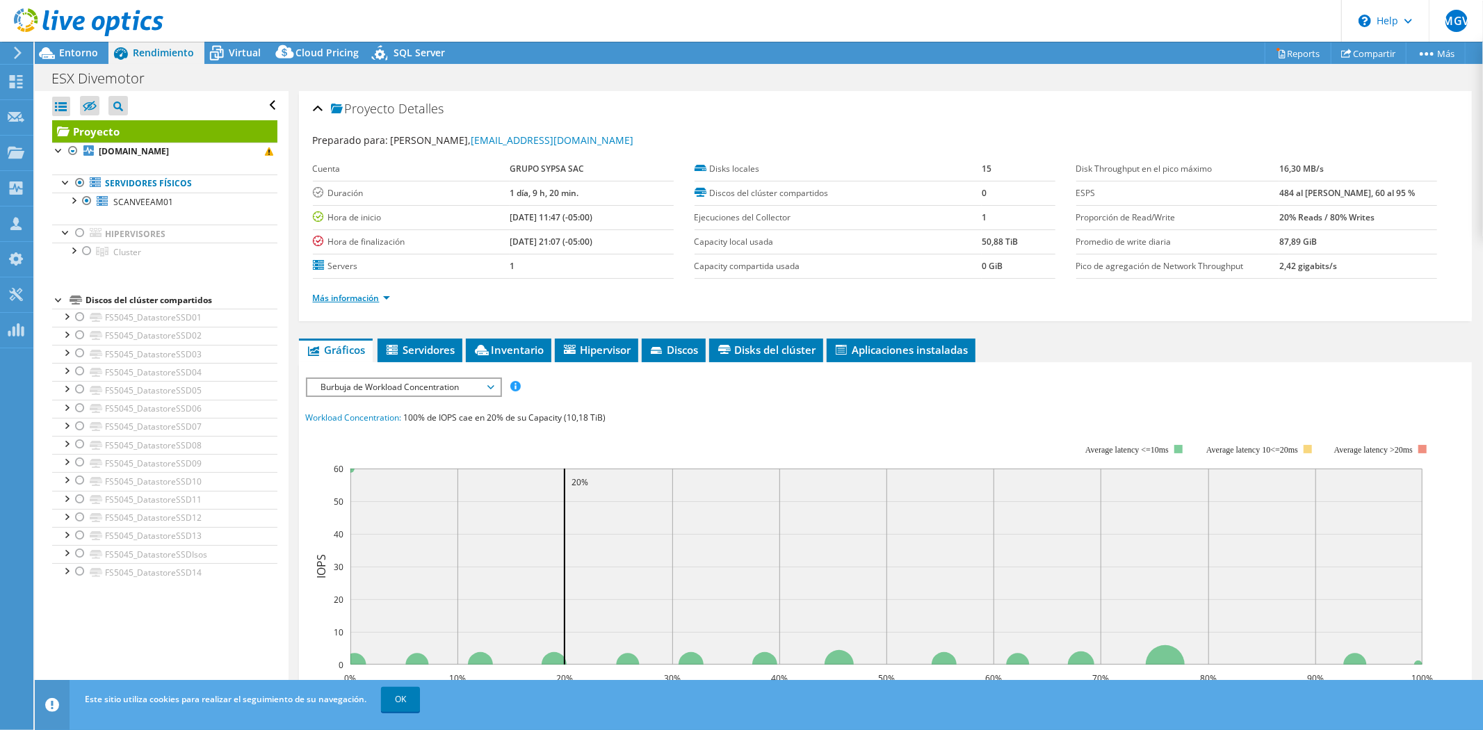
click at [370, 296] on link "Más información" at bounding box center [351, 298] width 77 height 12
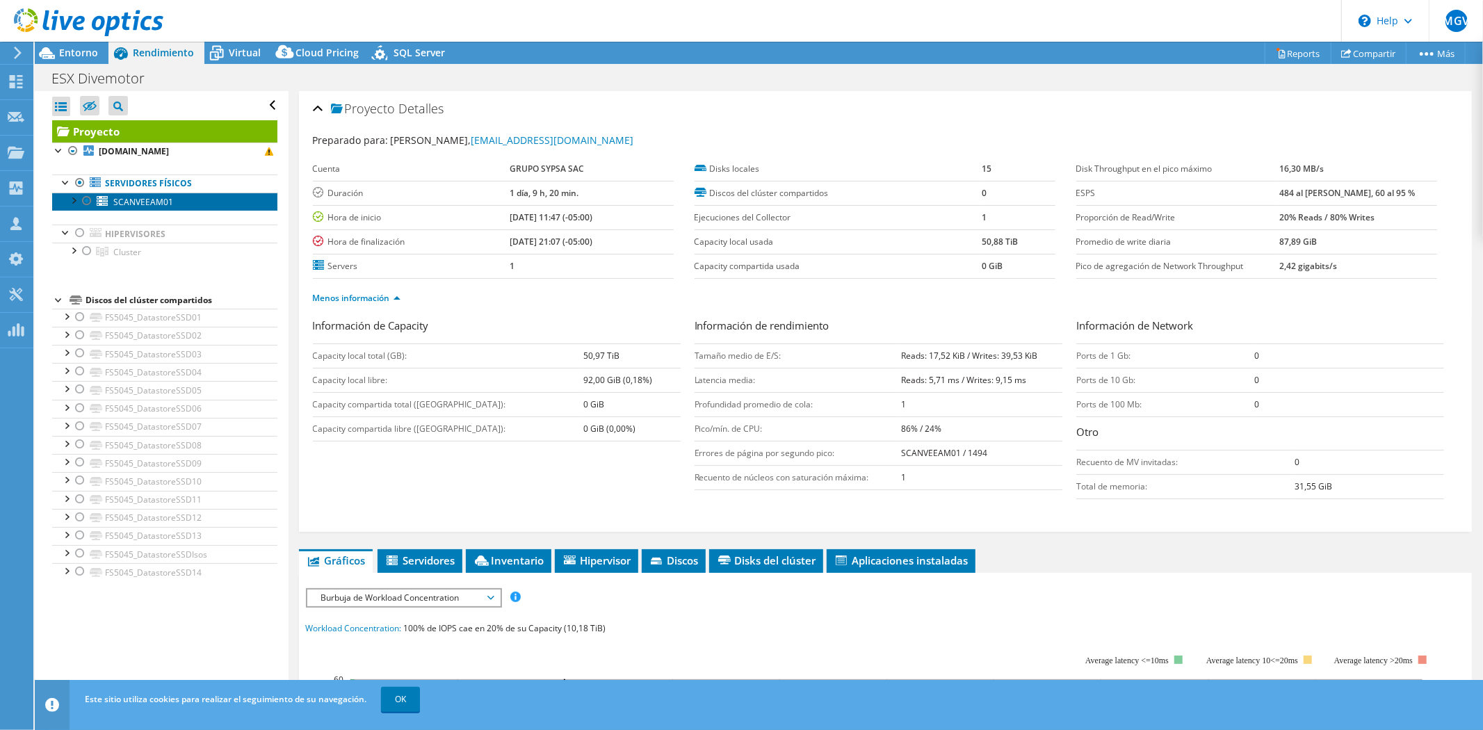
click at [184, 197] on link "SCANVEEAM01" at bounding box center [164, 202] width 225 height 18
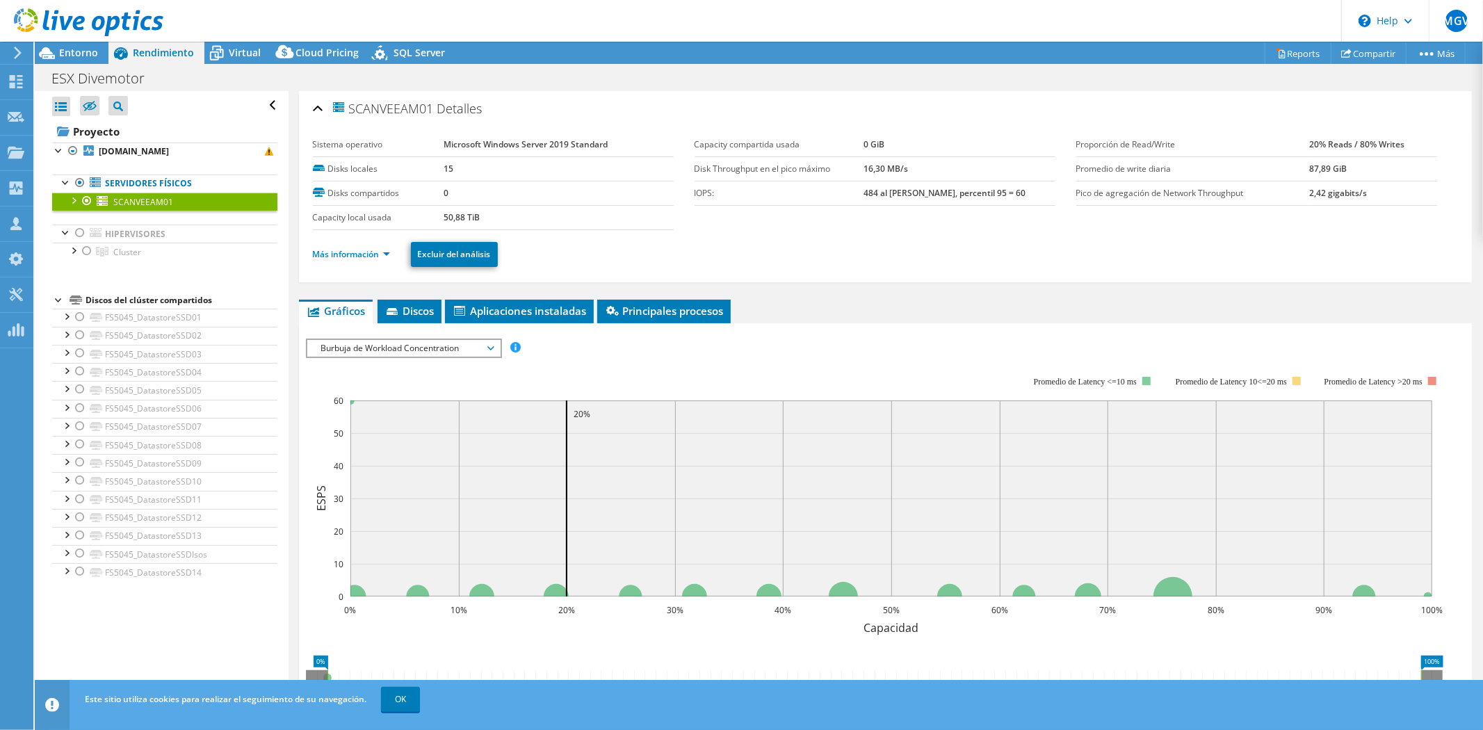
click at [359, 259] on li "Más información" at bounding box center [356, 254] width 86 height 15
click at [357, 253] on link "Más información" at bounding box center [351, 254] width 77 height 12
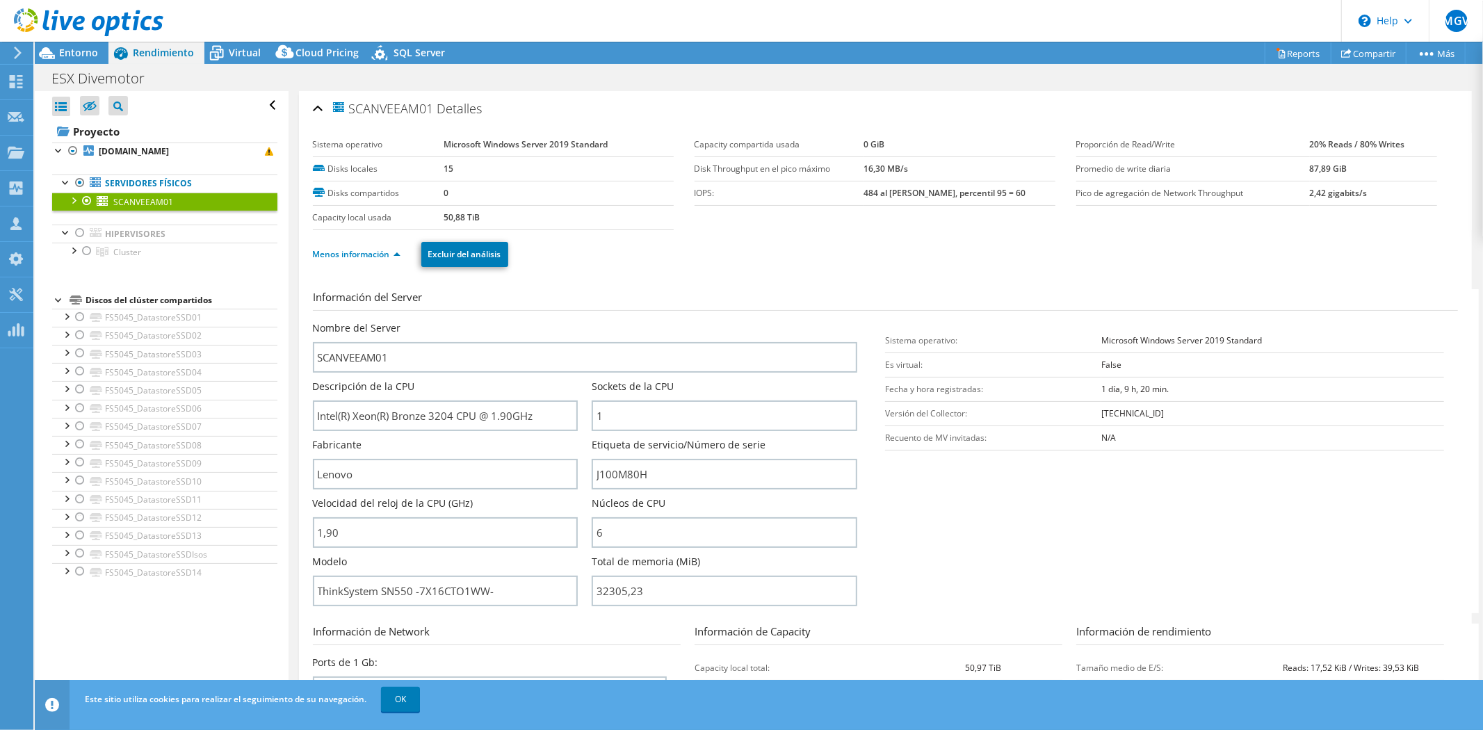
click at [96, 43] on div at bounding box center [81, 23] width 163 height 47
click at [94, 49] on span "Entorno" at bounding box center [78, 52] width 39 height 13
